Goal: Information Seeking & Learning: Learn about a topic

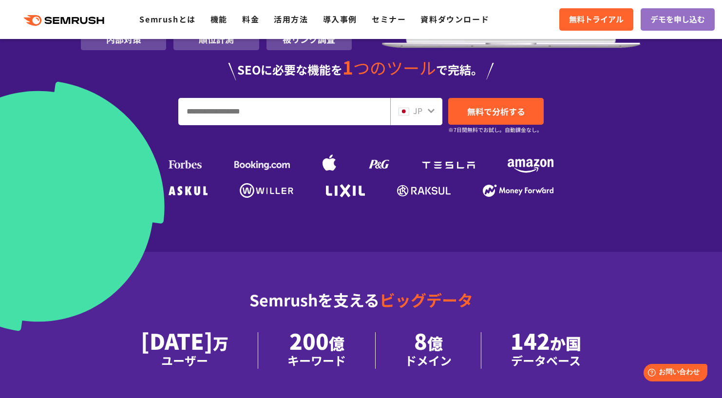
scroll to position [211, 0]
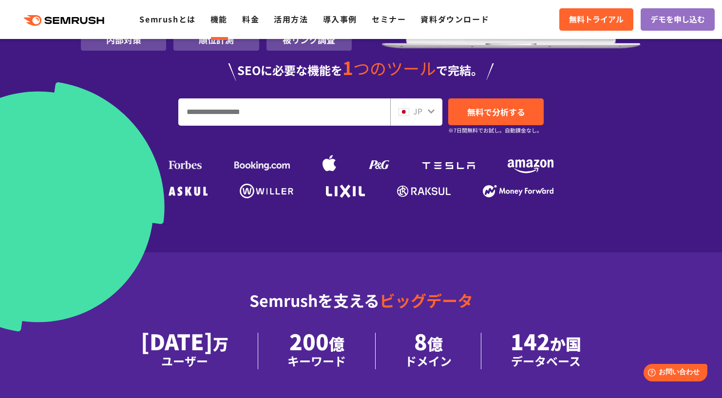
click at [226, 21] on link "機能" at bounding box center [219, 19] width 17 height 12
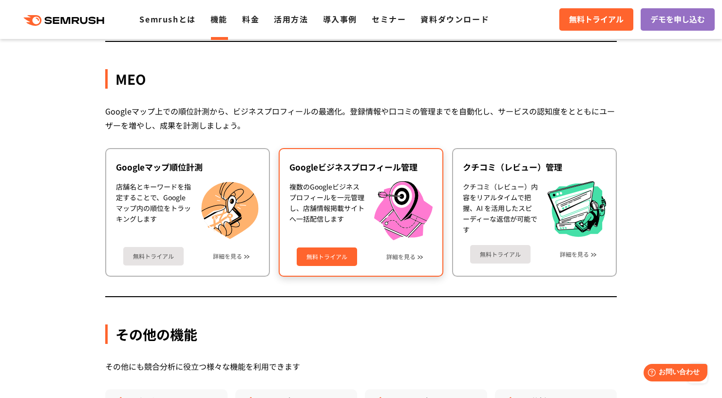
scroll to position [2420, 0]
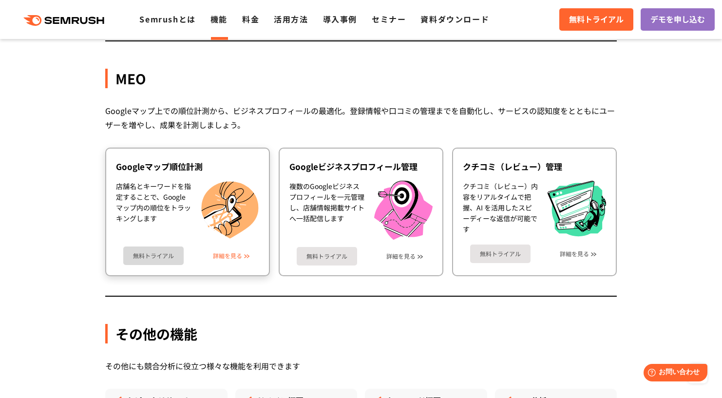
click at [217, 257] on link "詳細を見る" at bounding box center [227, 256] width 29 height 7
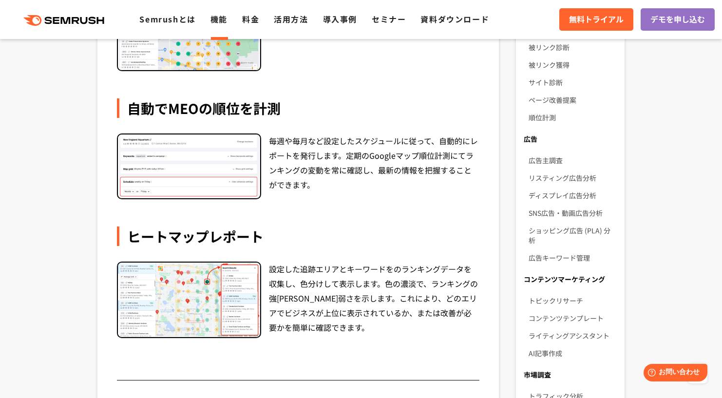
scroll to position [296, 0]
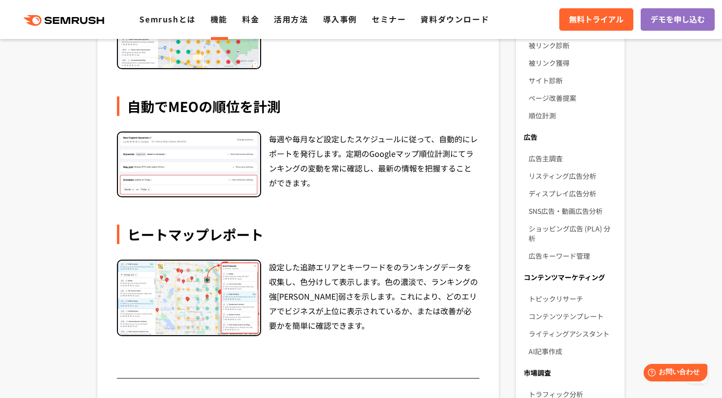
click at [227, 300] on img at bounding box center [189, 298] width 142 height 74
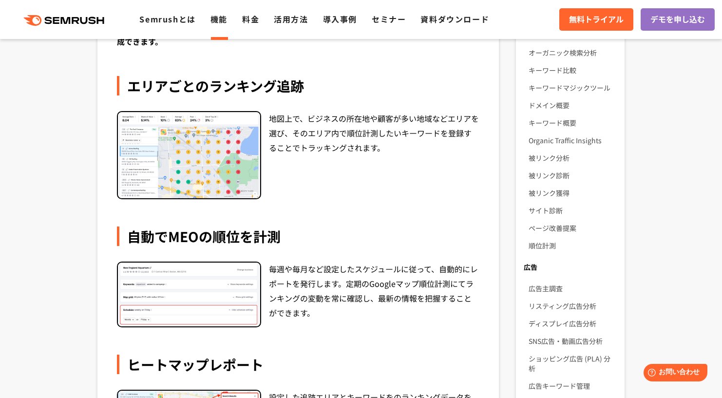
scroll to position [167, 0]
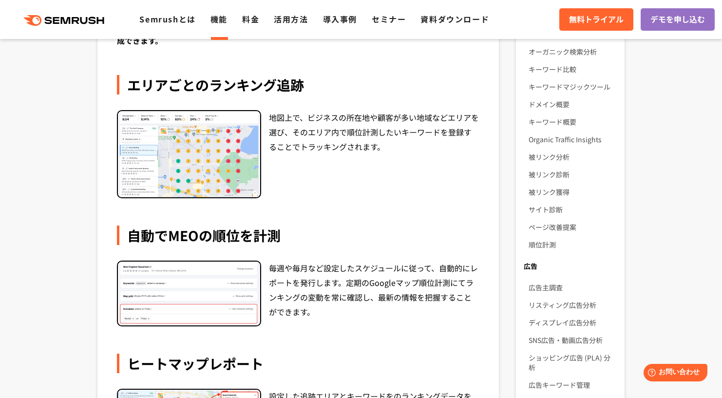
click at [246, 144] on img at bounding box center [189, 154] width 142 height 87
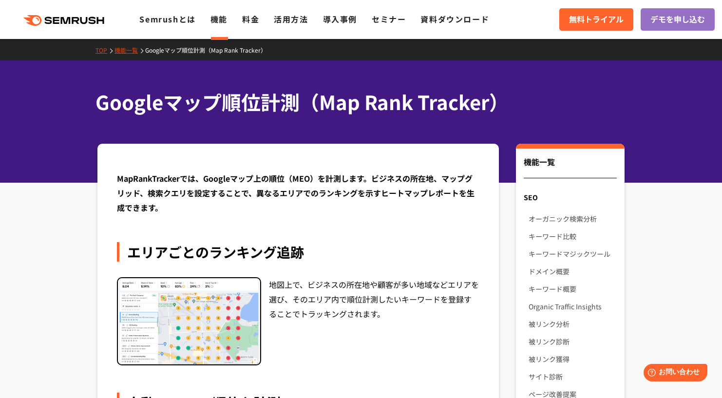
scroll to position [0, 0]
click at [345, 96] on h1 "Googleマップ順位計測（Map Rank Tracker）" at bounding box center [357, 102] width 522 height 29
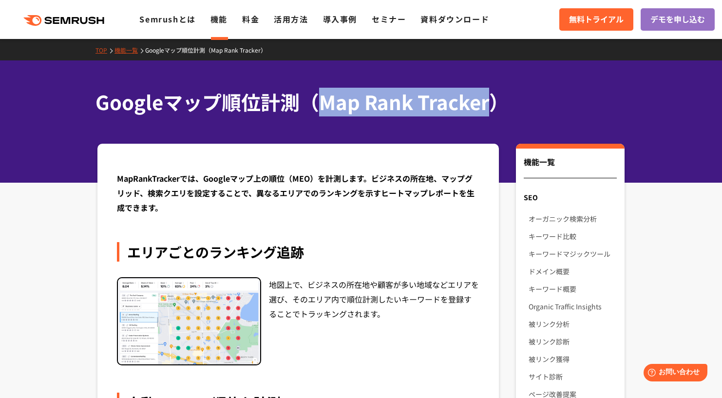
drag, startPoint x: 321, startPoint y: 102, endPoint x: 488, endPoint y: 98, distance: 167.2
click at [488, 98] on h1 "Googleマップ順位計測（Map Rank Tracker）" at bounding box center [357, 102] width 522 height 29
copy h1 "Map Rank Tracker"
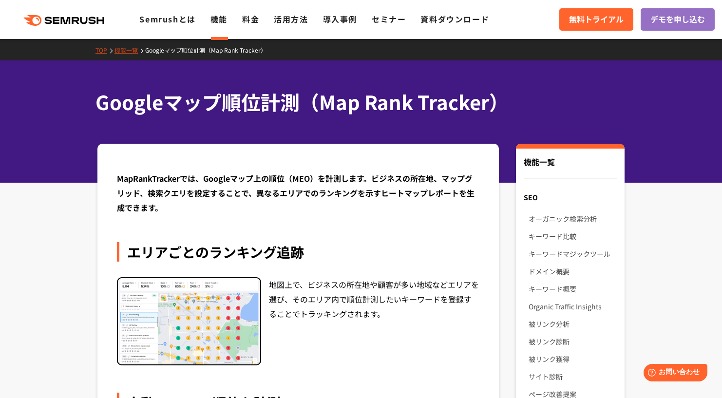
click at [253, 26] on div ".cls {fill: #FF642D;} .cls {fill: #FF642D;} Semrushとは 機能 料金 活用方法 導入事例 セミナー 資料ダウ…" at bounding box center [361, 19] width 722 height 29
click at [253, 25] on link "料金" at bounding box center [250, 19] width 17 height 12
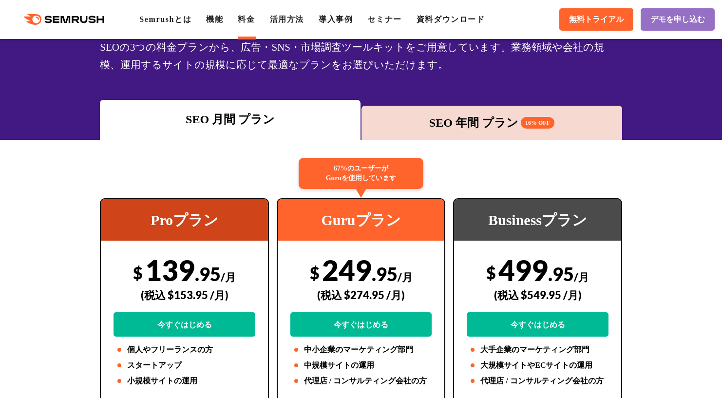
scroll to position [83, 0]
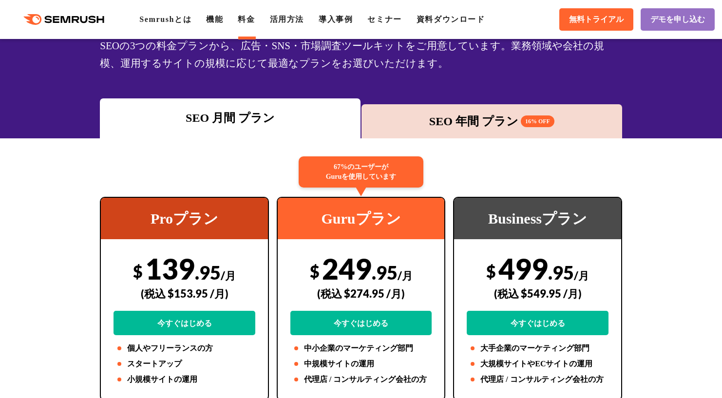
click at [456, 111] on div "SEO 年間 プラン 16% OFF" at bounding box center [492, 121] width 261 height 34
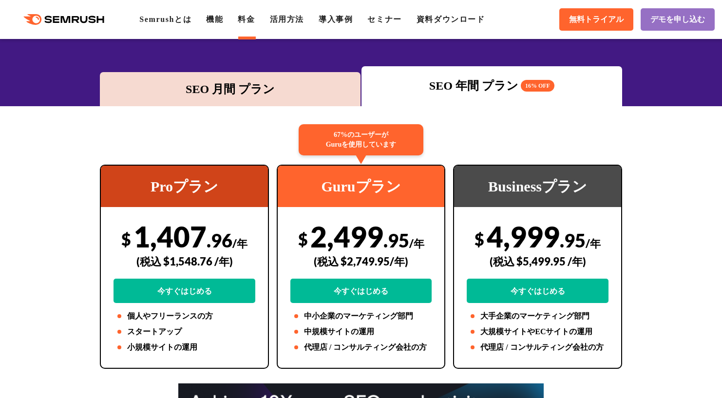
scroll to position [115, 0]
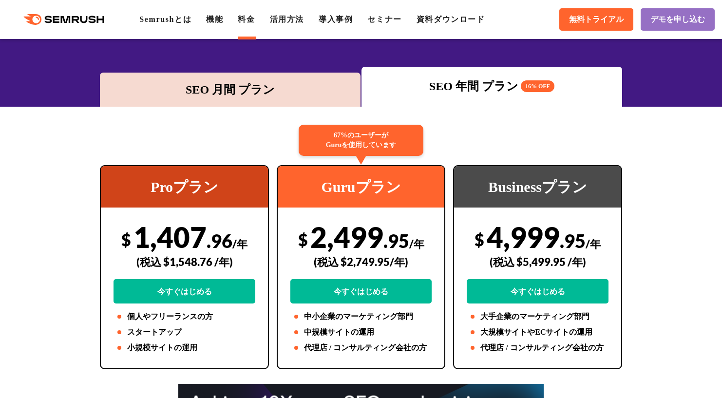
click at [220, 98] on div "SEO 月間 プラン" at bounding box center [230, 90] width 251 height 18
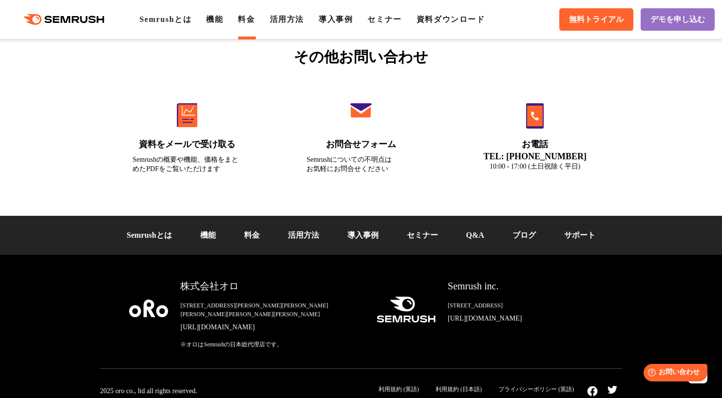
scroll to position [3343, 0]
